Goal: Participate in discussion: Engage in conversation with other users on a specific topic

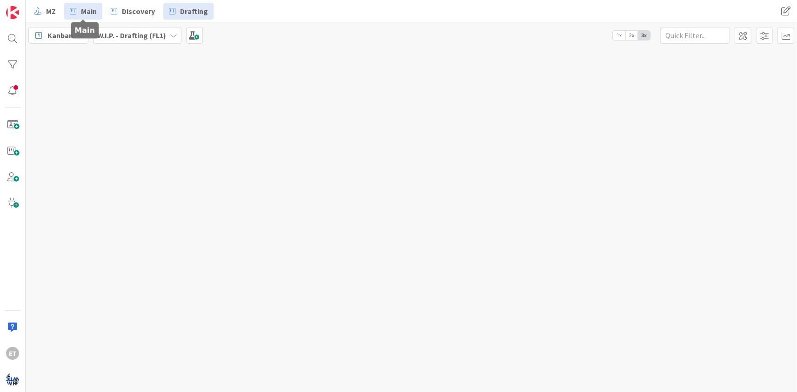
click at [88, 14] on span "Main" at bounding box center [89, 11] width 16 height 11
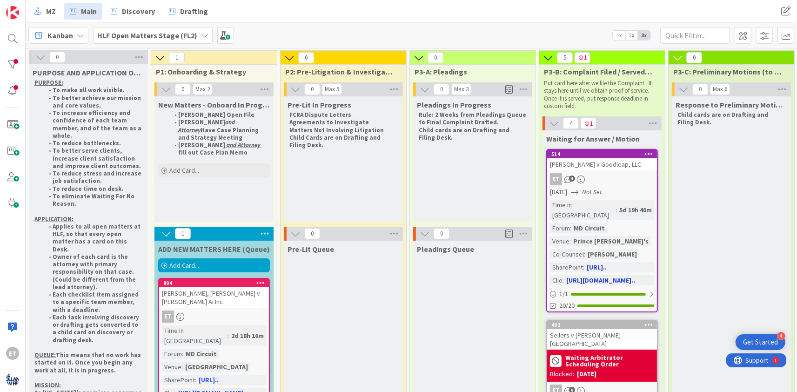
click at [642, 176] on div "ET 9" at bounding box center [602, 179] width 110 height 12
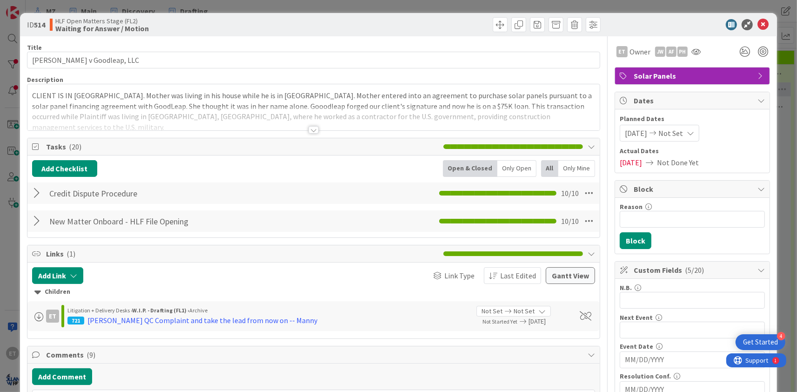
scroll to position [225, 0]
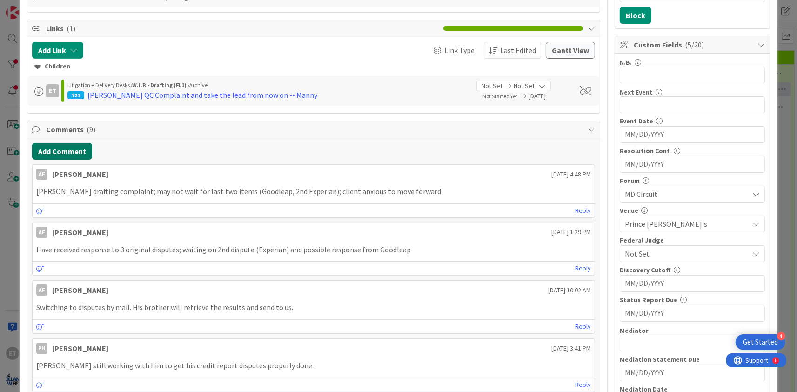
click at [69, 147] on button "Add Comment" at bounding box center [62, 151] width 60 height 17
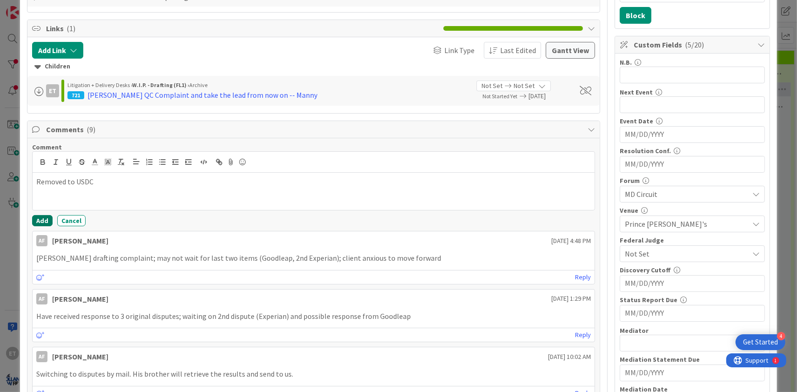
click at [39, 220] on button "Add" at bounding box center [42, 220] width 20 height 11
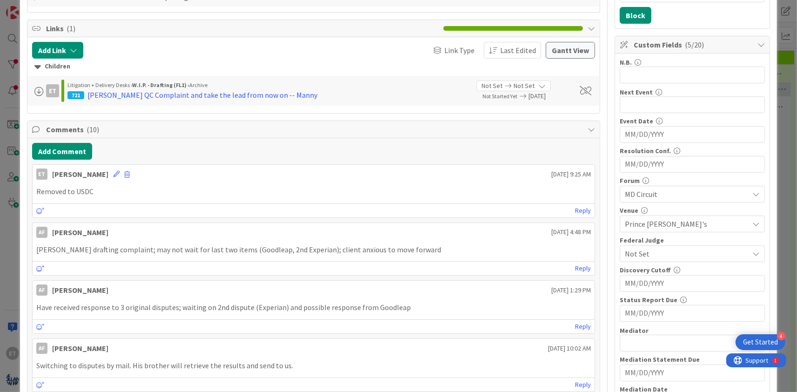
click at [711, 192] on span "MD Circuit" at bounding box center [687, 193] width 124 height 11
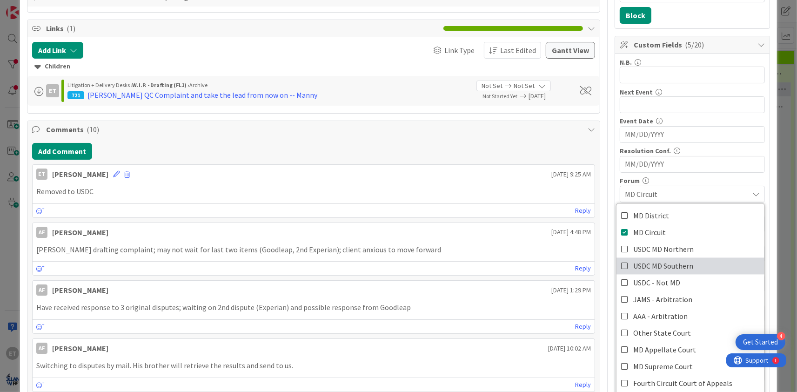
click at [624, 265] on icon at bounding box center [624, 266] width 7 height 14
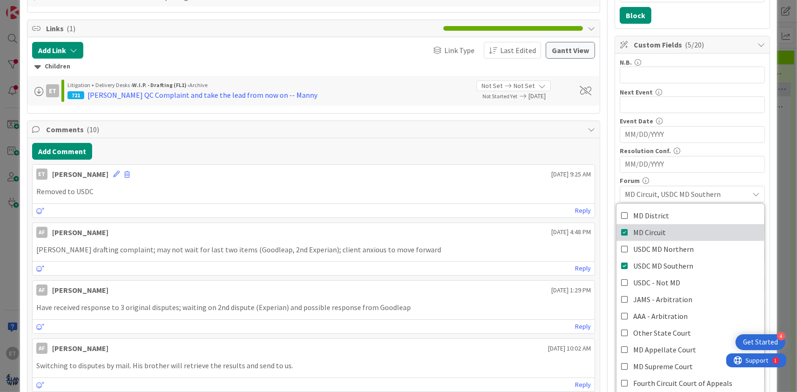
click at [626, 229] on icon at bounding box center [624, 233] width 7 height 14
click at [770, 175] on div "Custom Fields ( 5/20 ) N.B. 0 / 32 Next Event 0 / 32 Event Date Navigate forwar…" at bounding box center [692, 345] width 155 height 618
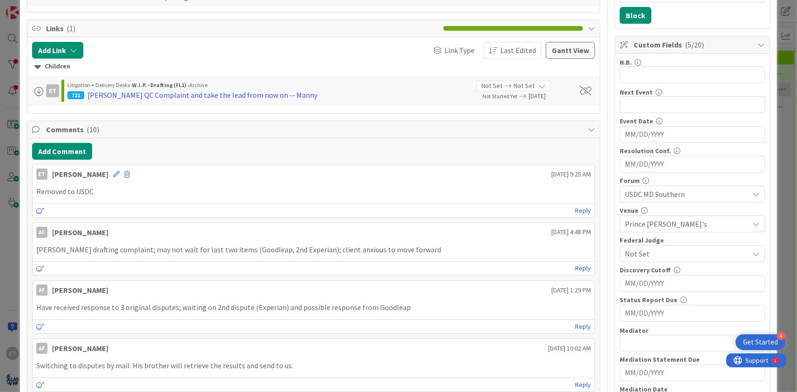
click at [677, 253] on span "Not Set" at bounding box center [684, 253] width 119 height 13
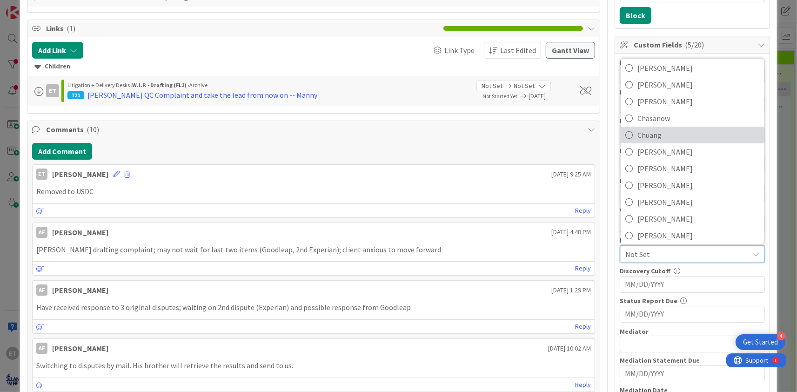
scroll to position [141, 0]
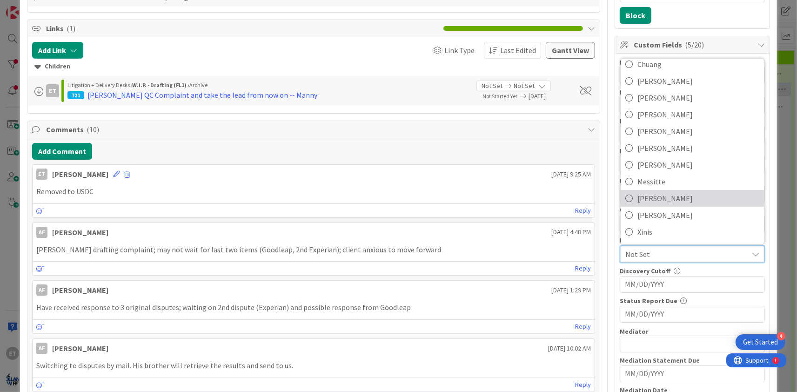
click at [628, 198] on icon at bounding box center [628, 199] width 7 height 14
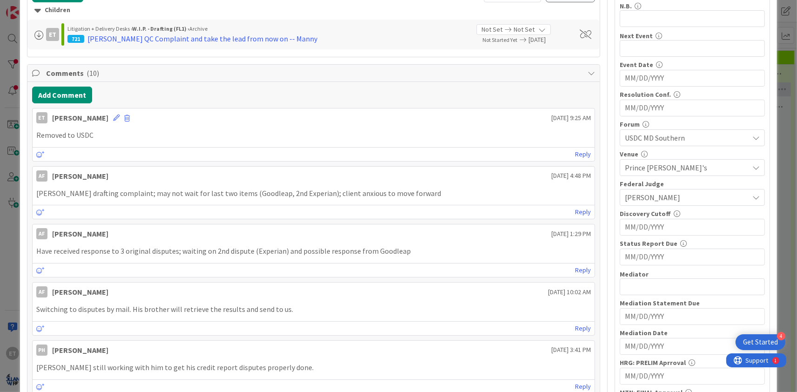
scroll to position [0, 0]
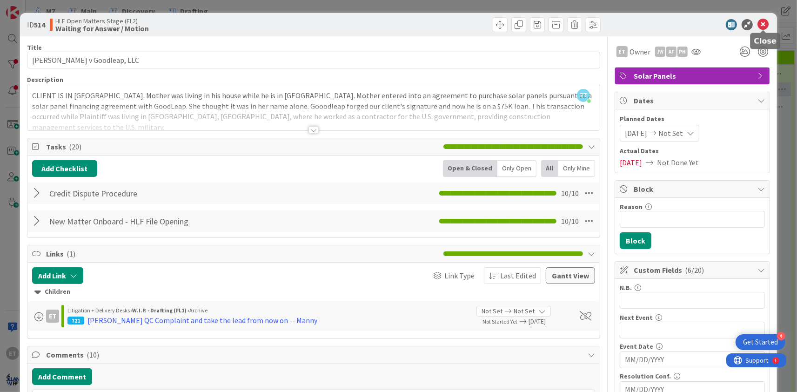
click at [766, 24] on icon at bounding box center [763, 24] width 11 height 11
